Goal: Understand process/instructions

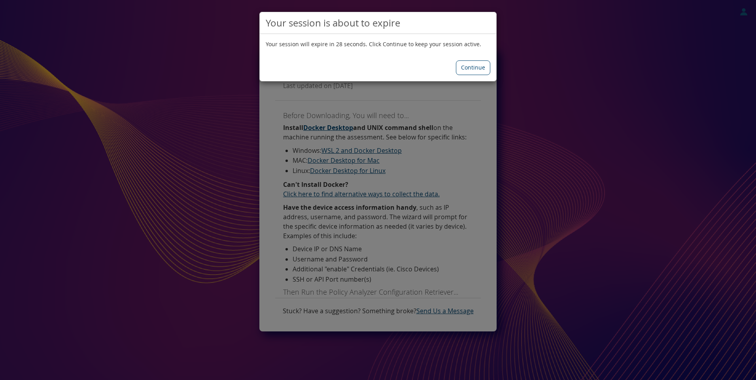
scroll to position [220, 0]
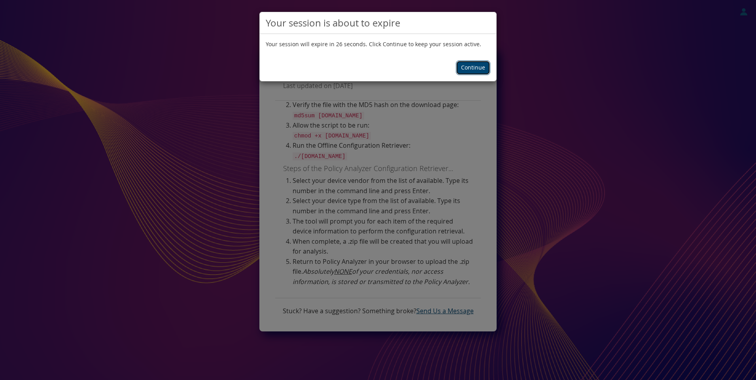
click at [473, 66] on button "Continue" at bounding box center [473, 67] width 34 height 14
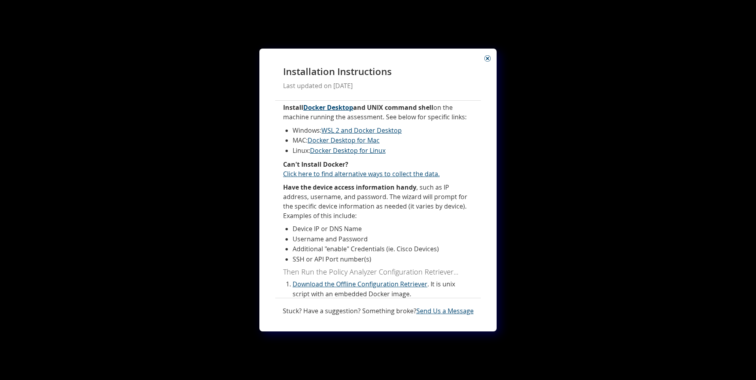
scroll to position [40, 0]
